Goal: Transaction & Acquisition: Obtain resource

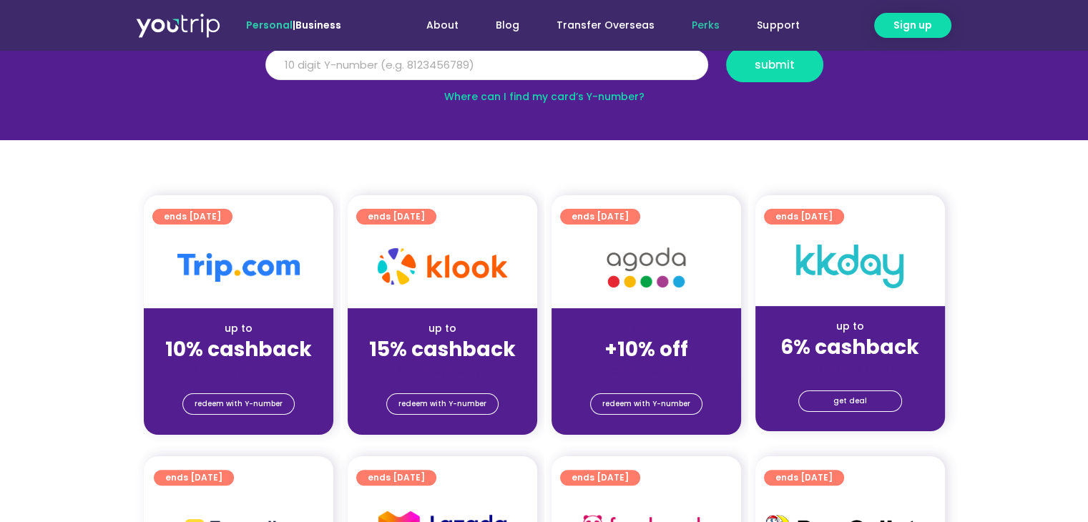
click at [424, 56] on input "Y Number" at bounding box center [486, 64] width 443 height 31
type input "8146843833"
click at [749, 70] on button "submit" at bounding box center [774, 64] width 97 height 35
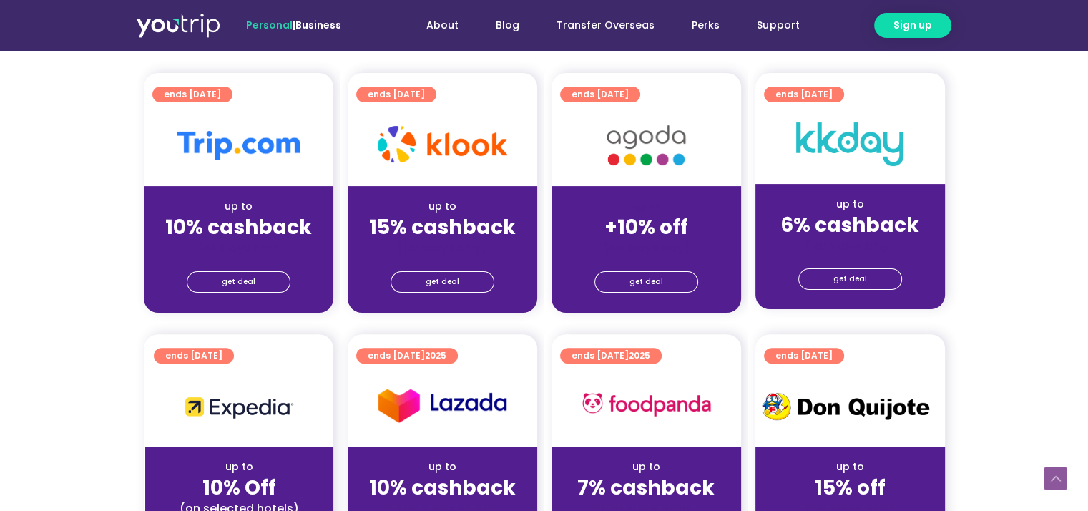
scroll to position [358, 0]
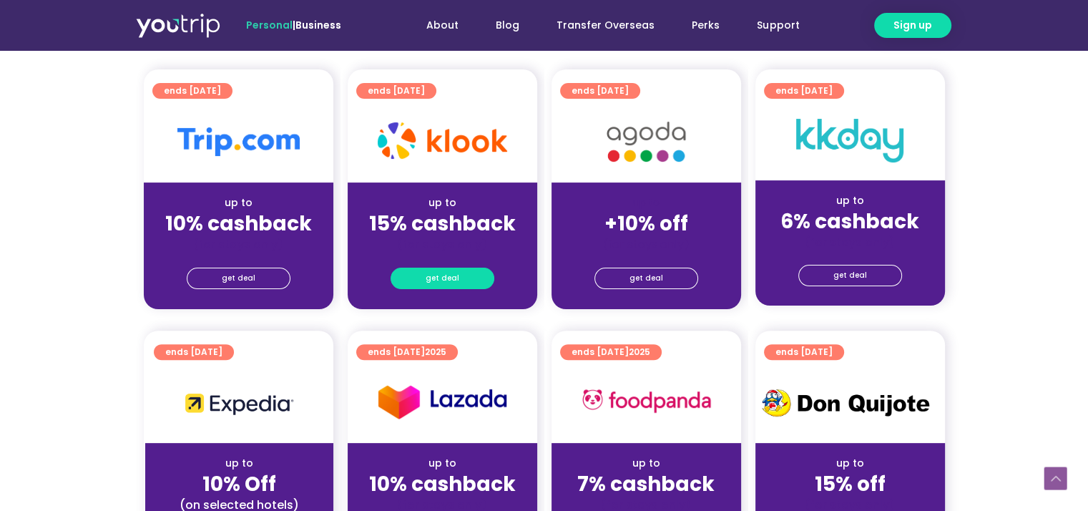
click at [449, 270] on span "get deal" at bounding box center [443, 278] width 34 height 20
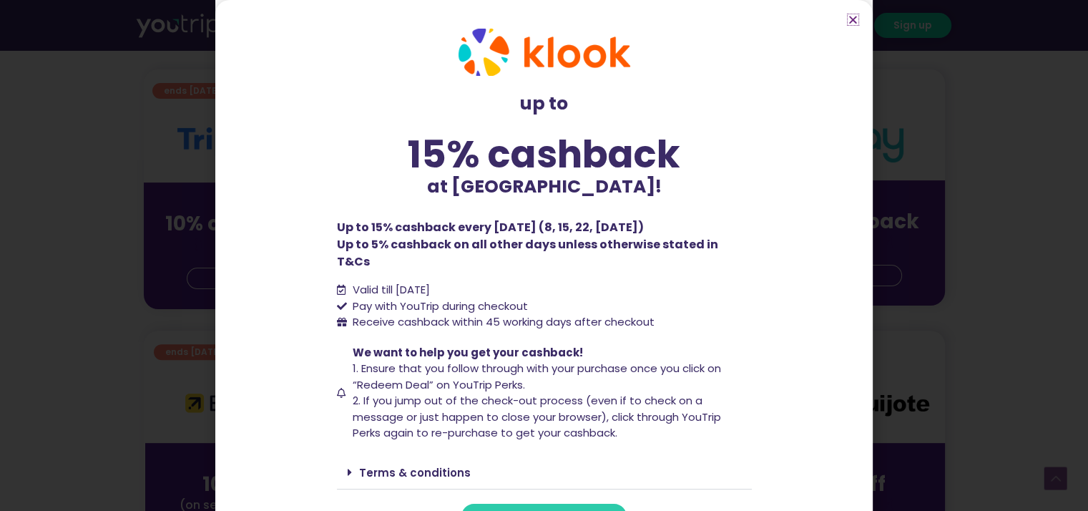
scroll to position [18, 0]
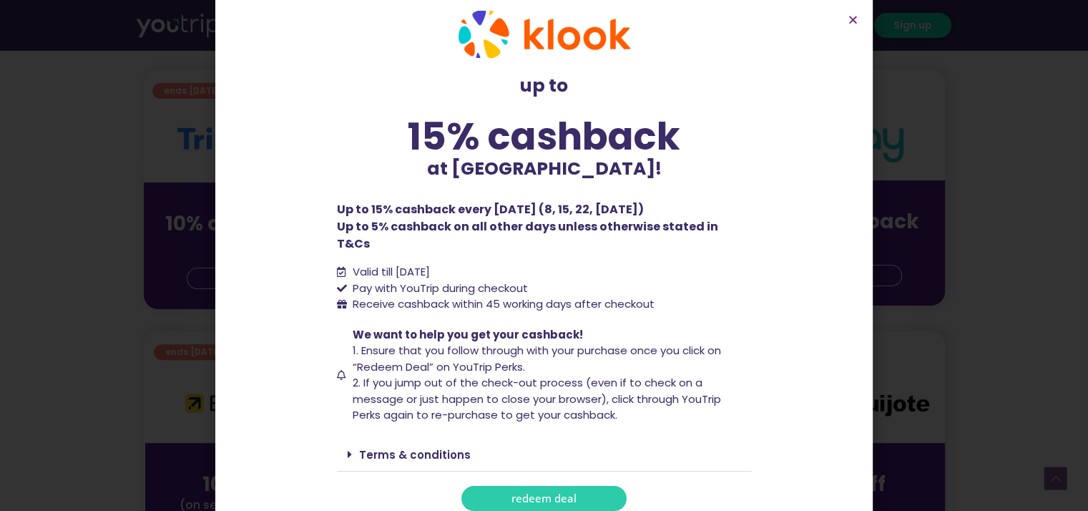
click at [376, 447] on link "Terms & conditions" at bounding box center [415, 454] width 112 height 15
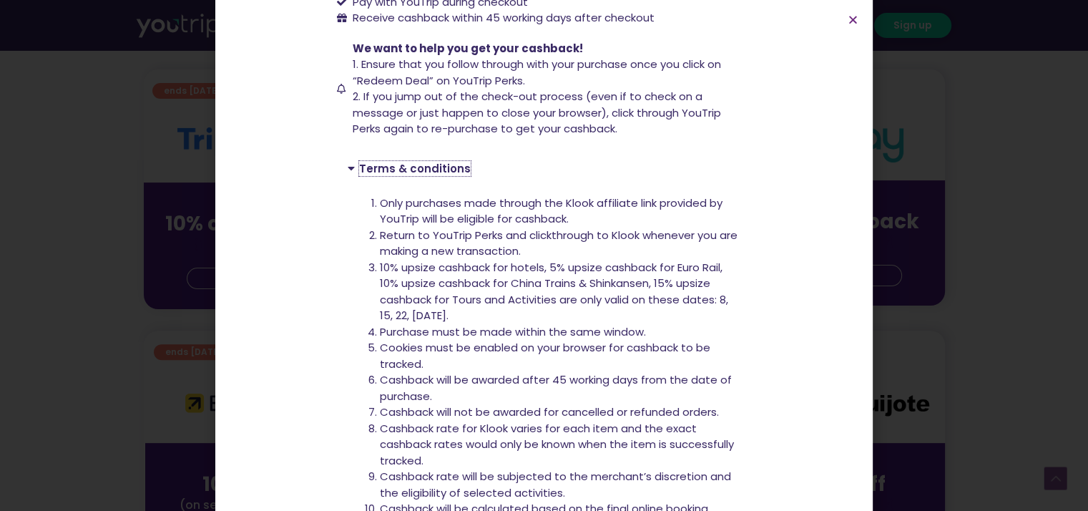
scroll to position [447, 0]
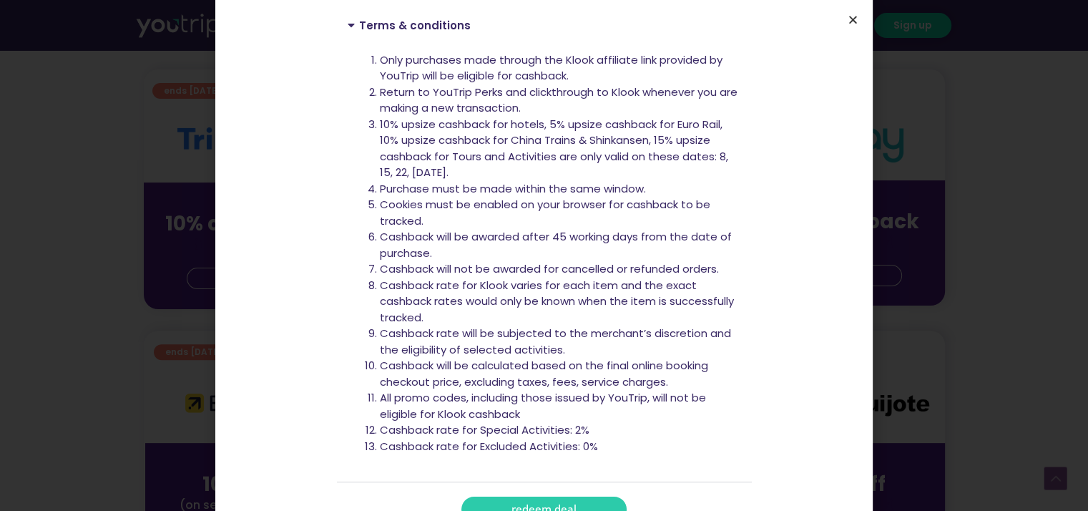
click at [853, 16] on icon "Close" at bounding box center [853, 19] width 11 height 11
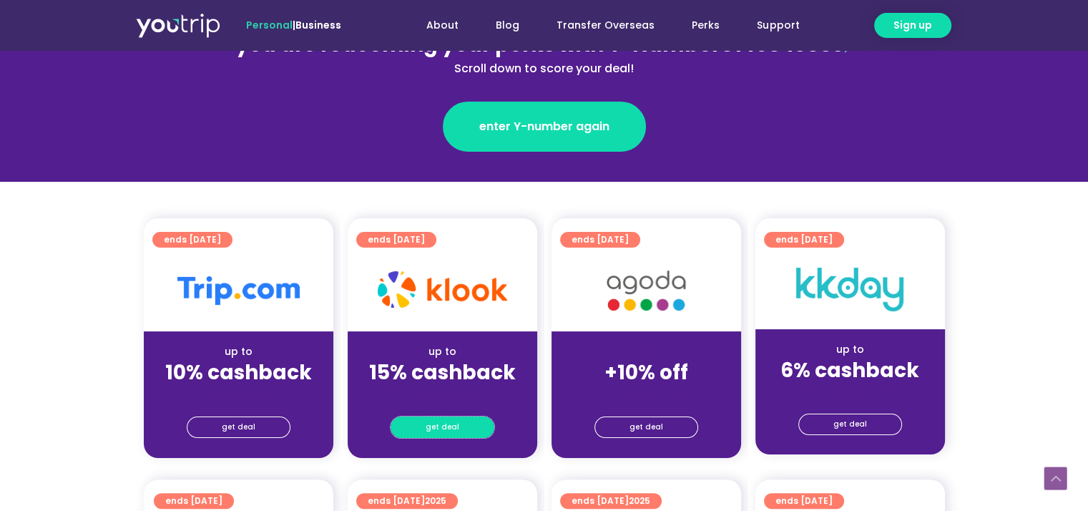
scroll to position [358, 0]
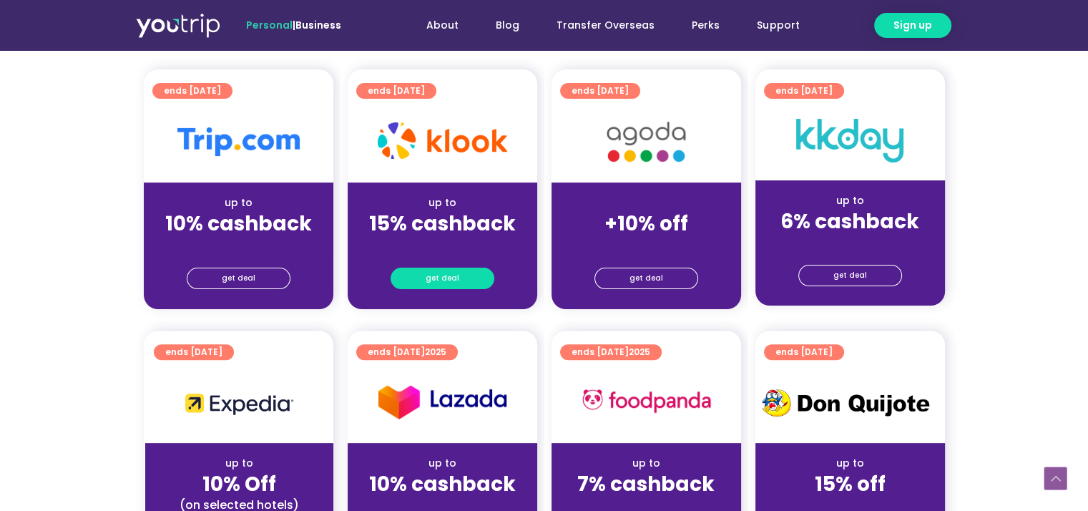
click at [445, 279] on span "get deal" at bounding box center [443, 278] width 34 height 20
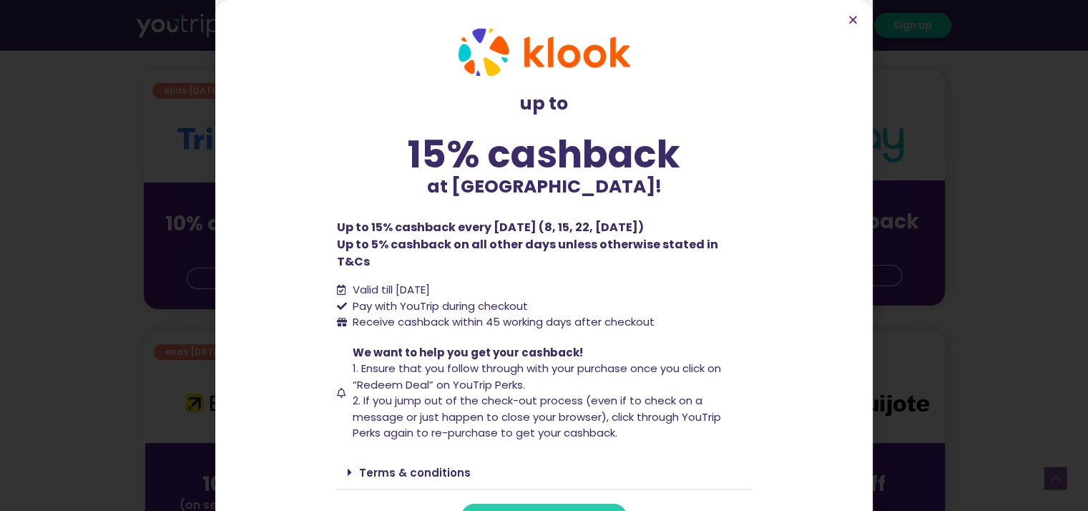
click at [539, 510] on span "redeem deal" at bounding box center [543, 516] width 65 height 11
click at [571, 504] on link "redeem deal" at bounding box center [543, 516] width 165 height 25
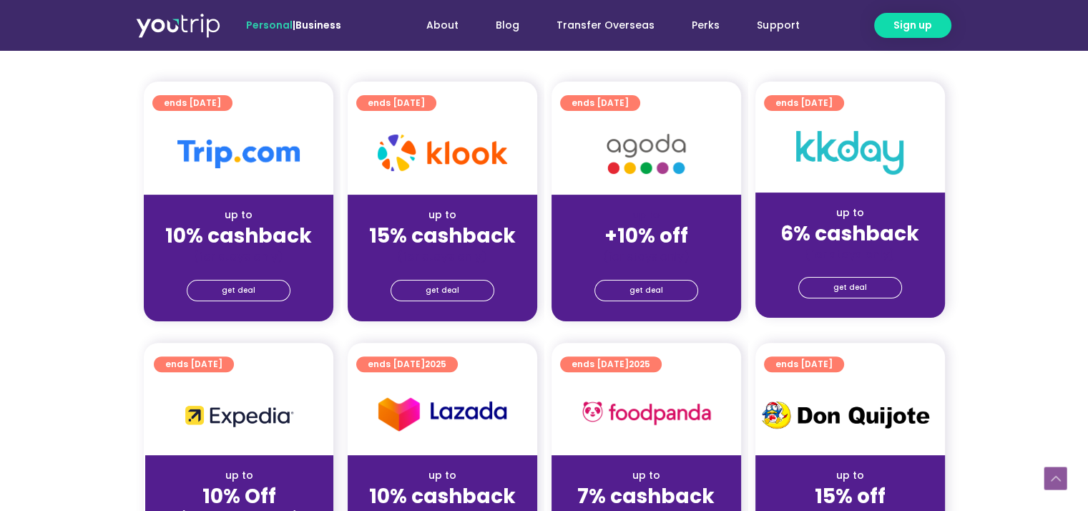
scroll to position [358, 0]
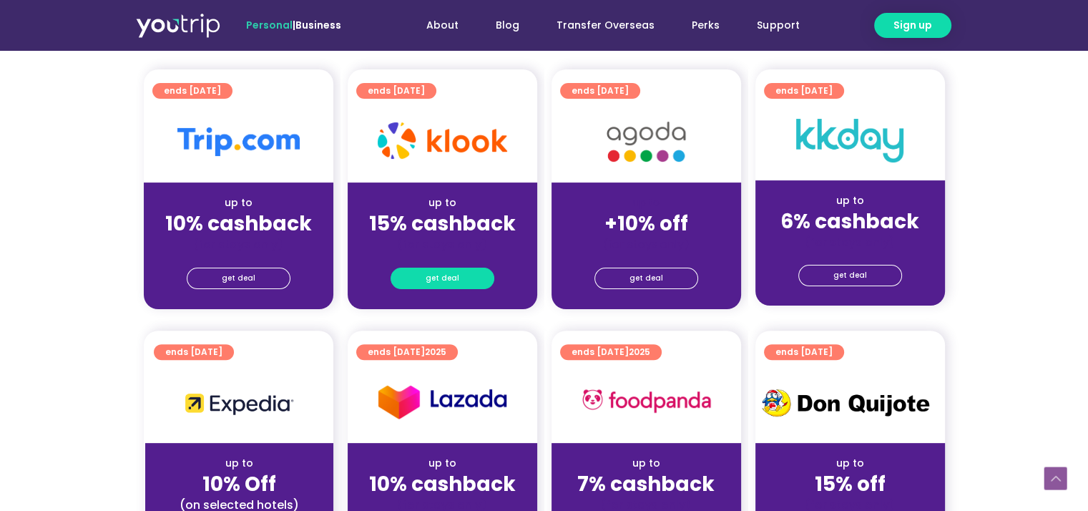
click at [454, 283] on span "get deal" at bounding box center [443, 278] width 34 height 20
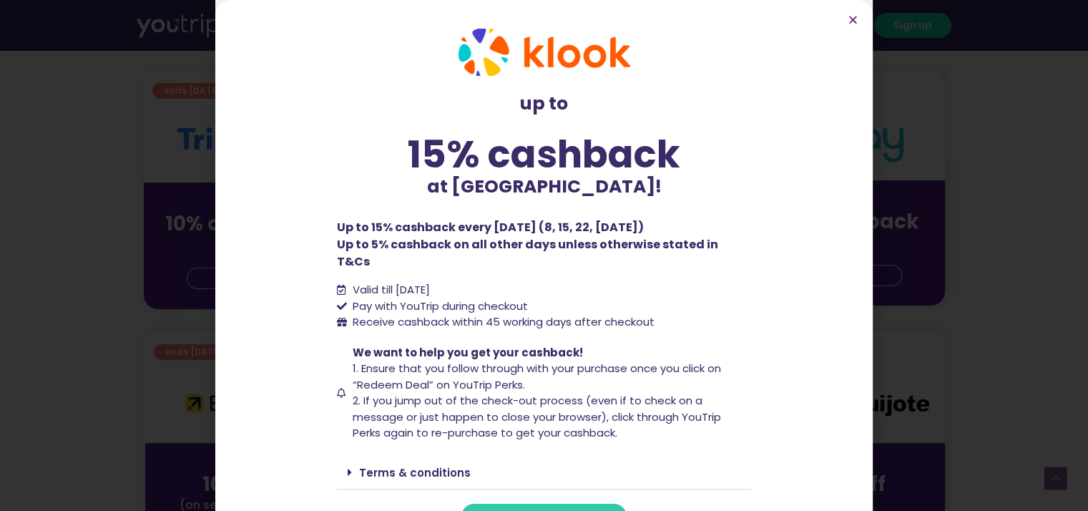
click at [551, 504] on link "redeem deal" at bounding box center [543, 516] width 165 height 25
